Goal: Task Accomplishment & Management: Use online tool/utility

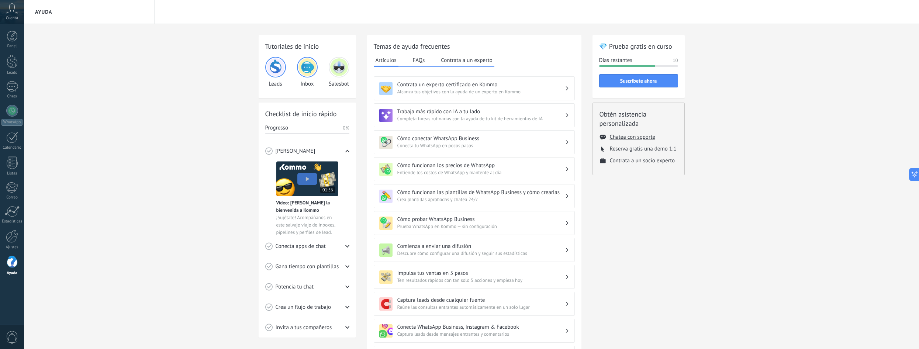
click at [474, 91] on span "Alcanza tus objetivos con la ayuda de un experto en Kommo" at bounding box center [481, 91] width 168 height 7
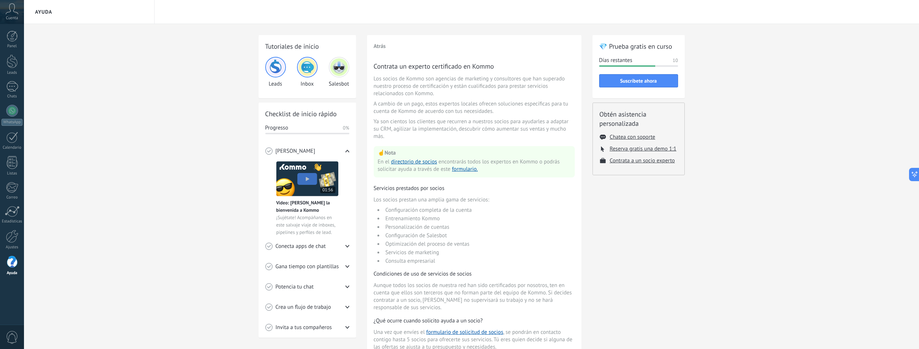
click at [264, 66] on div "Tutoriales de inicio Leads Inbox Salesbot" at bounding box center [307, 66] width 97 height 63
click at [274, 65] on img at bounding box center [276, 67] width 18 height 18
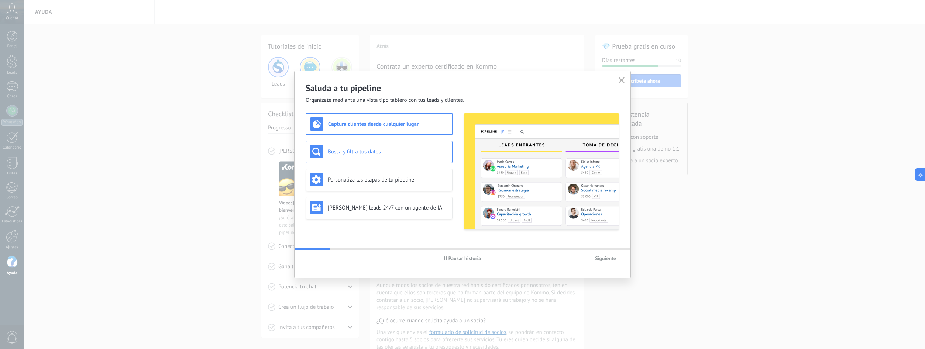
click at [393, 151] on h3 "Busca y filtra tus datos" at bounding box center [388, 151] width 121 height 7
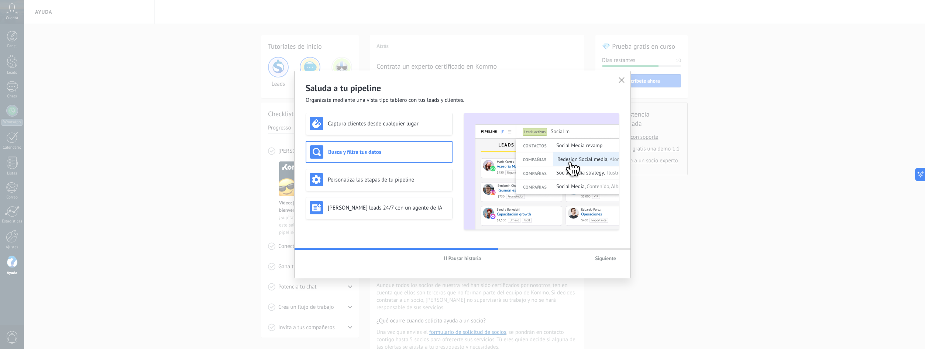
click at [512, 118] on div "Saluda a tu pipeline Organízate mediante una vista tipo tablero con tus leads y…" at bounding box center [462, 174] width 925 height 349
click at [512, 82] on button "button" at bounding box center [622, 80] width 10 height 10
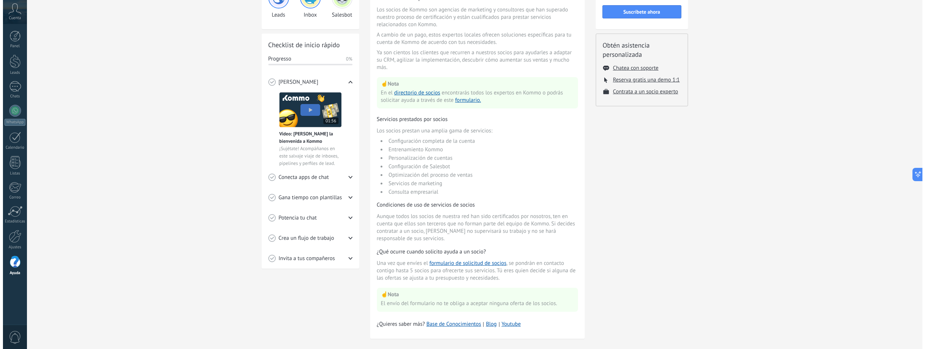
scroll to position [74, 0]
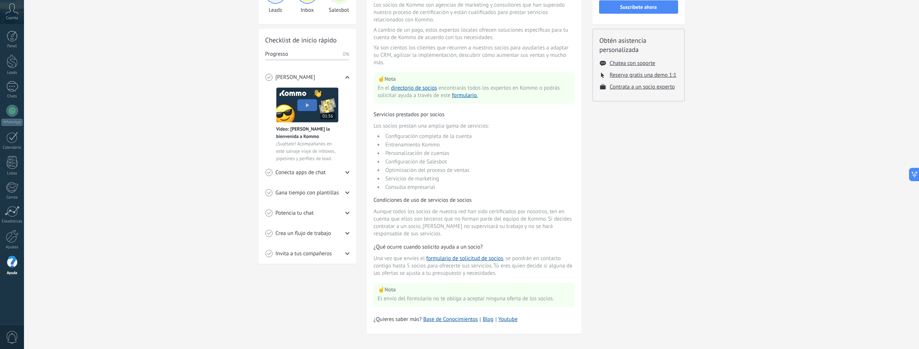
click at [326, 179] on div "Conecta apps de chat" at bounding box center [307, 172] width 84 height 20
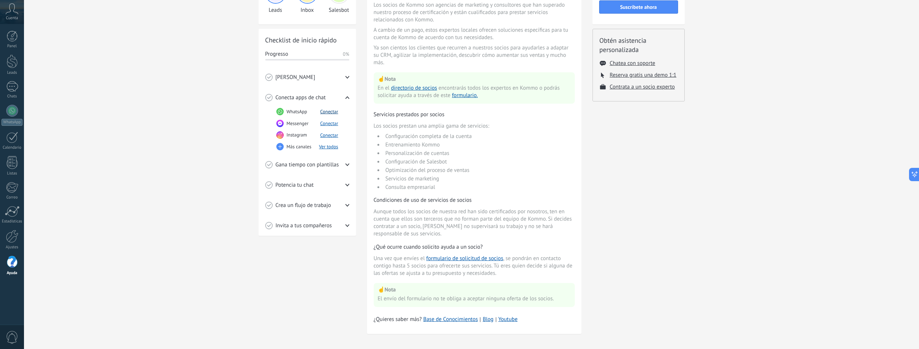
click at [329, 113] on button "Conectar" at bounding box center [329, 111] width 18 height 6
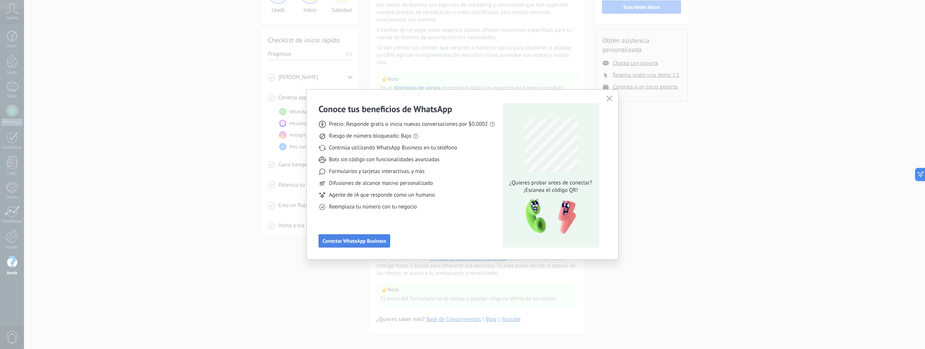
click at [372, 243] on span "Conectar WhatsApp Business" at bounding box center [353, 240] width 63 height 5
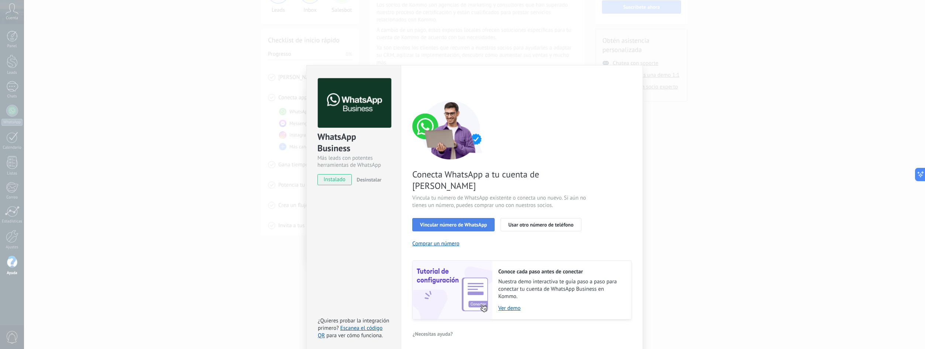
click at [455, 222] on span "Vincular número de WhatsApp" at bounding box center [453, 224] width 67 height 5
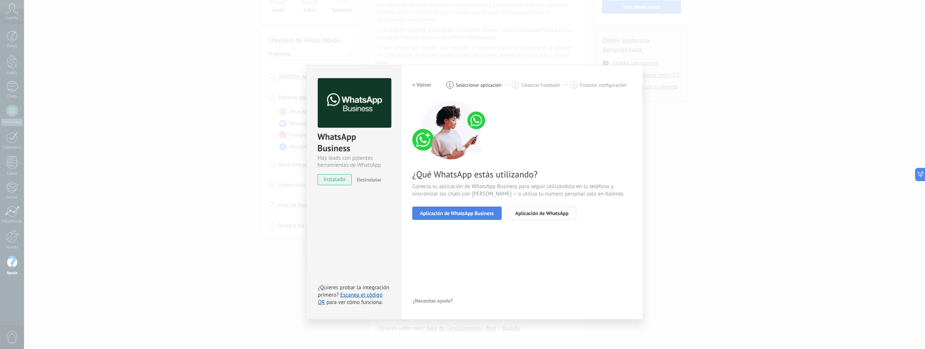
click at [481, 217] on button "Aplicación de WhatsApp Business" at bounding box center [456, 213] width 89 height 13
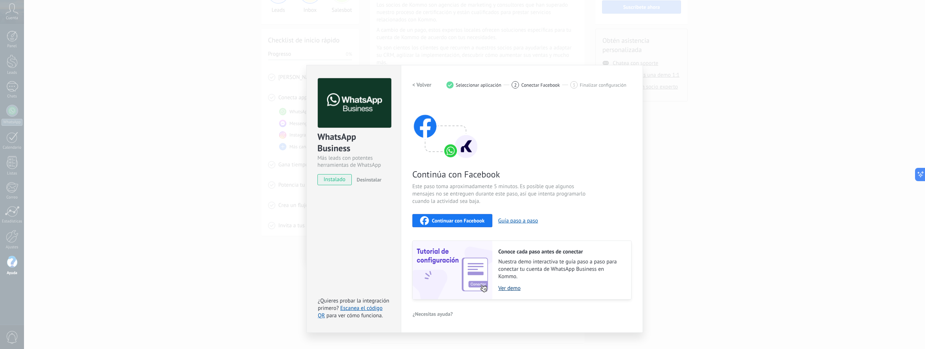
click at [500, 287] on link "Ver demo" at bounding box center [560, 288] width 125 height 7
